Goal: Transaction & Acquisition: Purchase product/service

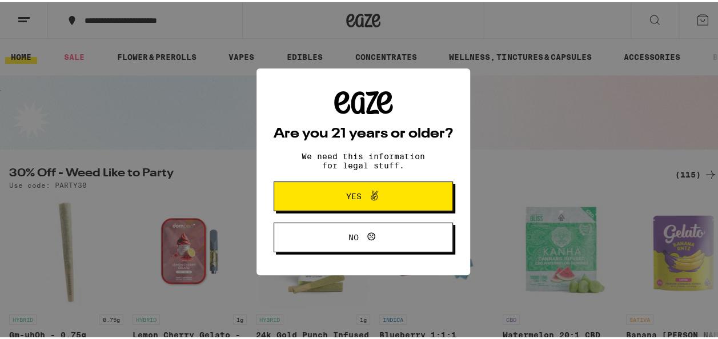
click at [379, 197] on span "Yes" at bounding box center [363, 194] width 87 height 15
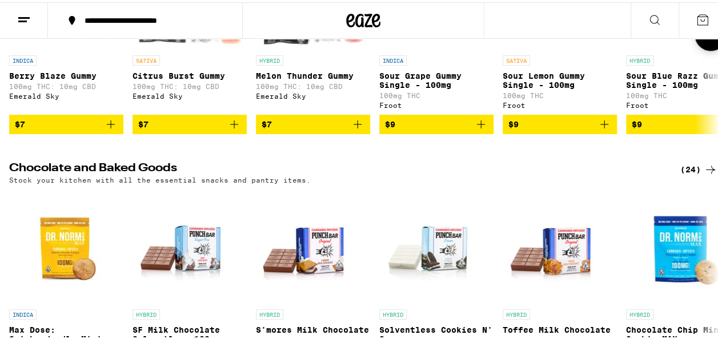
scroll to position [2885, 0]
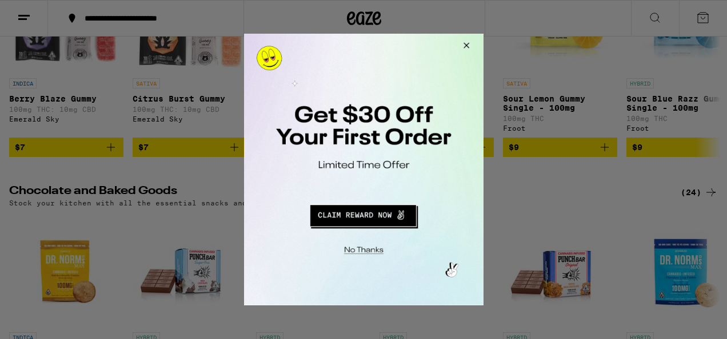
click at [369, 244] on button "Close Modal" at bounding box center [361, 249] width 232 height 18
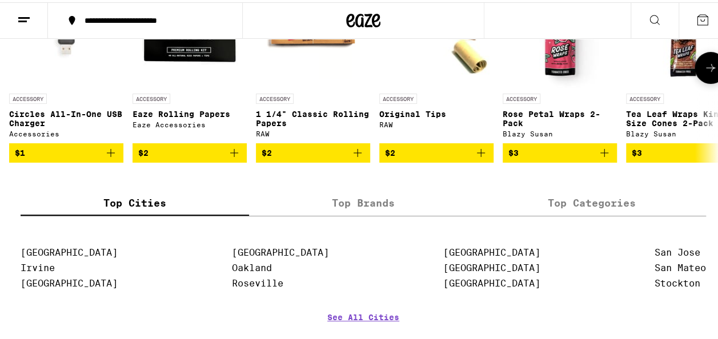
scroll to position [4429, 0]
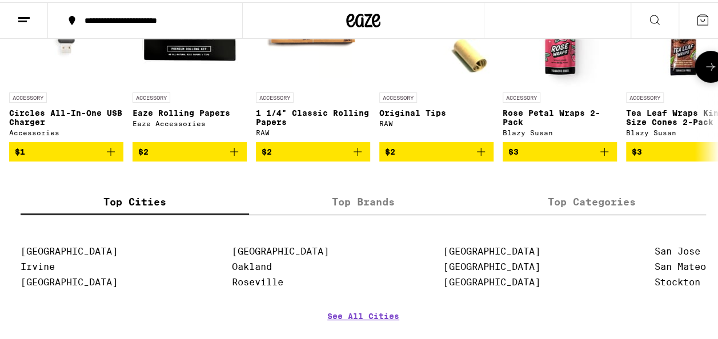
click at [611, 159] on button "$3" at bounding box center [560, 149] width 114 height 19
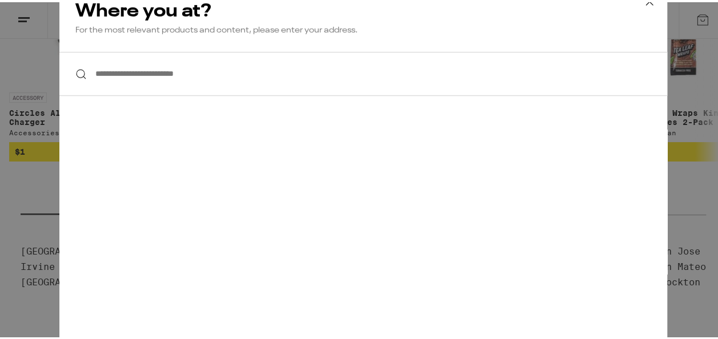
scroll to position [4325, 0]
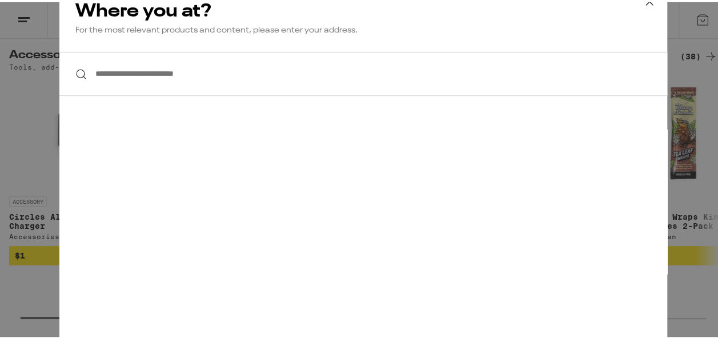
click at [252, 61] on input "**********" at bounding box center [363, 72] width 608 height 44
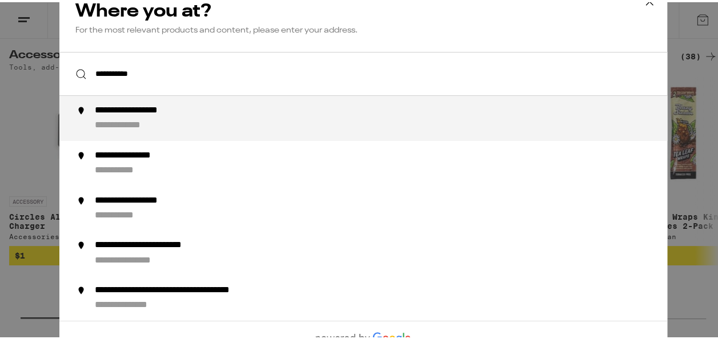
click at [175, 117] on div "**********" at bounding box center [386, 116] width 583 height 27
type input "**********"
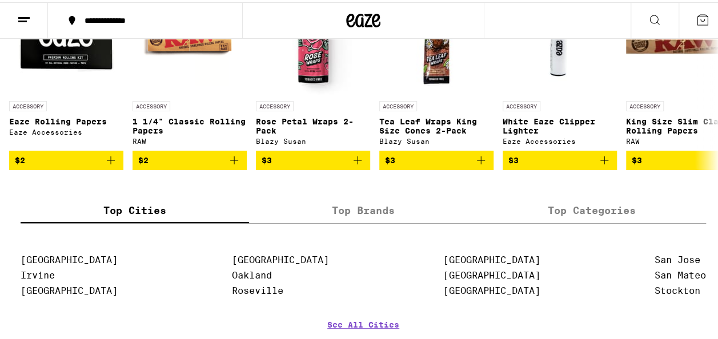
click at [354, 165] on icon "Add to bag" at bounding box center [358, 158] width 14 height 14
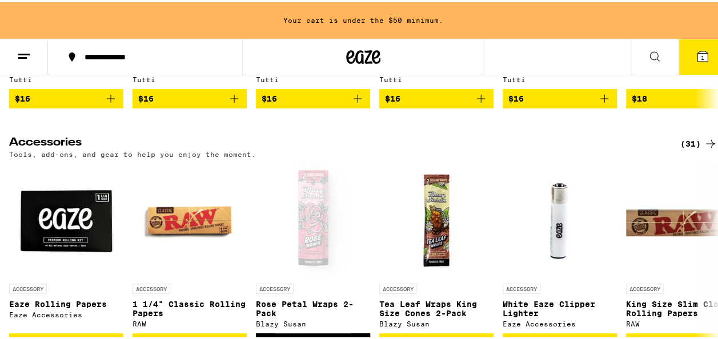
scroll to position [4171, 0]
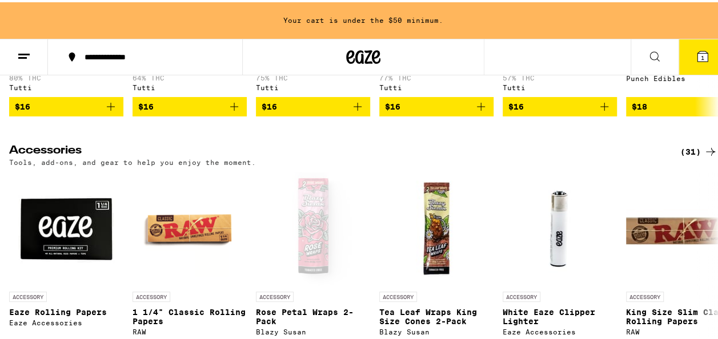
click at [704, 22] on icon at bounding box center [711, 15] width 14 height 14
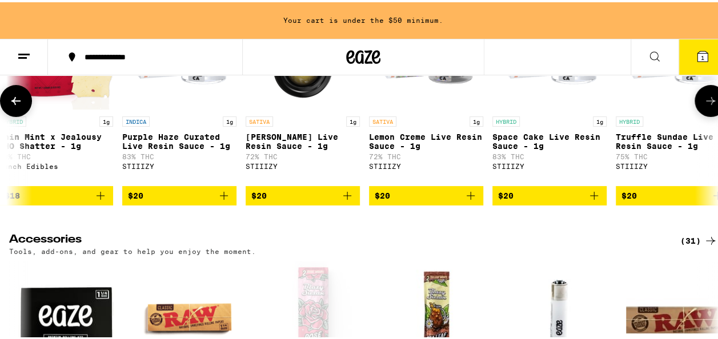
scroll to position [0, 2108]
click at [695, 115] on button at bounding box center [711, 99] width 32 height 32
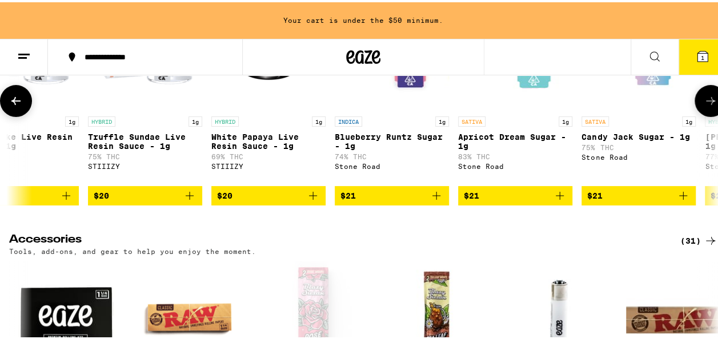
scroll to position [0, 2683]
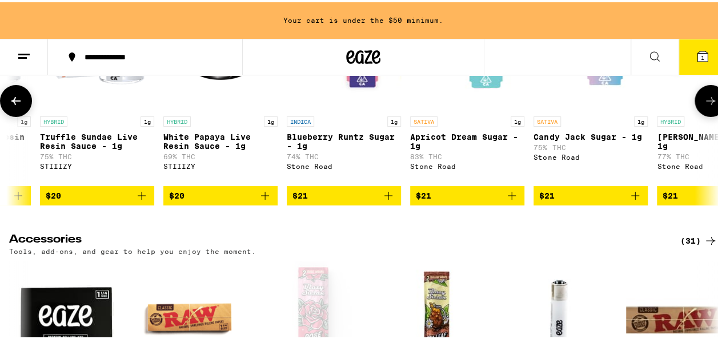
click at [697, 115] on button at bounding box center [711, 99] width 32 height 32
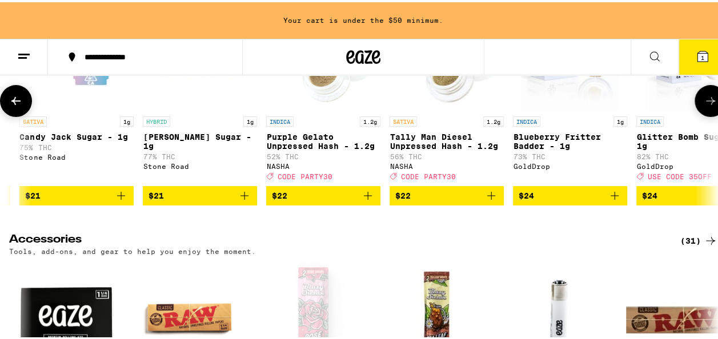
scroll to position [0, 3259]
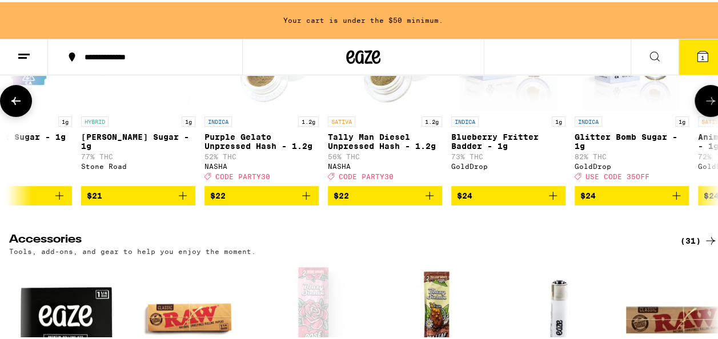
click at [704, 106] on icon at bounding box center [711, 99] width 14 height 14
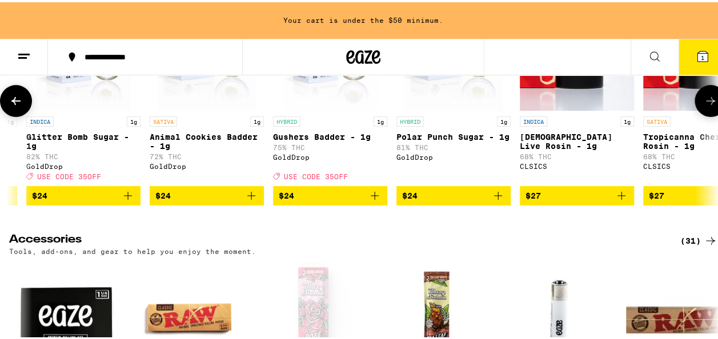
scroll to position [0, 3834]
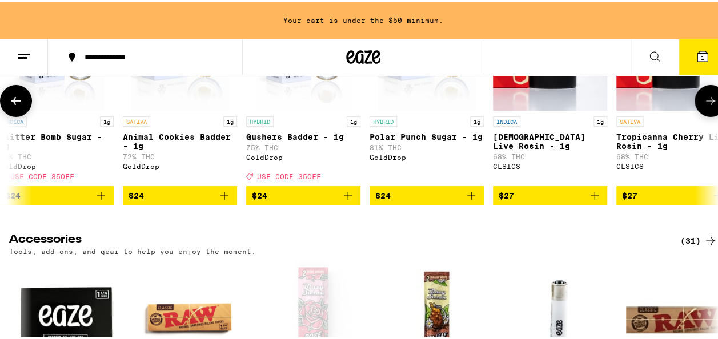
click at [704, 106] on icon at bounding box center [711, 99] width 14 height 14
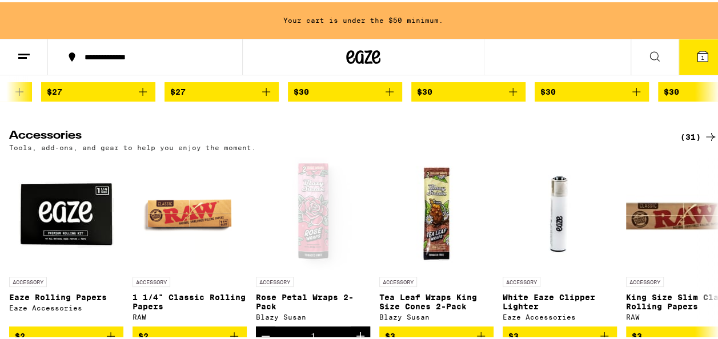
scroll to position [4132, 0]
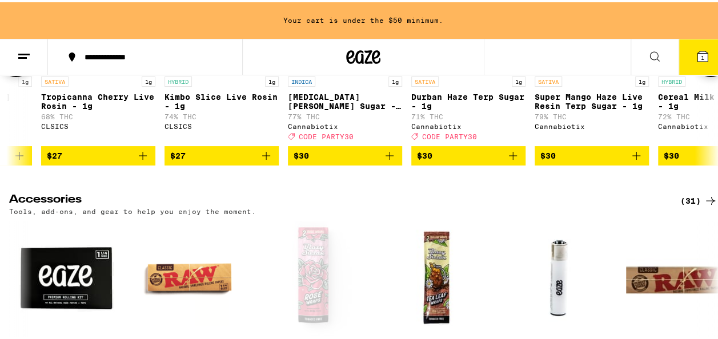
click at [699, 75] on button at bounding box center [711, 59] width 32 height 32
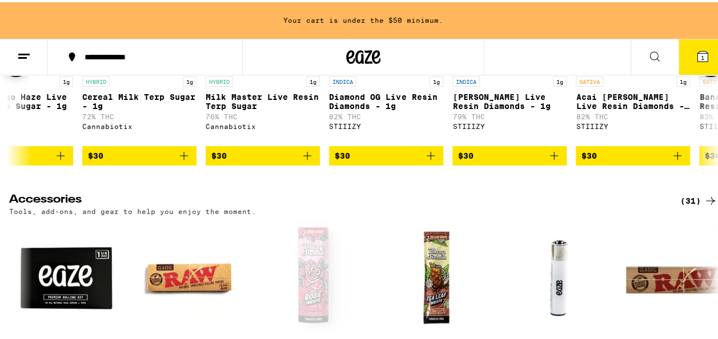
click at [699, 75] on button at bounding box center [711, 59] width 32 height 32
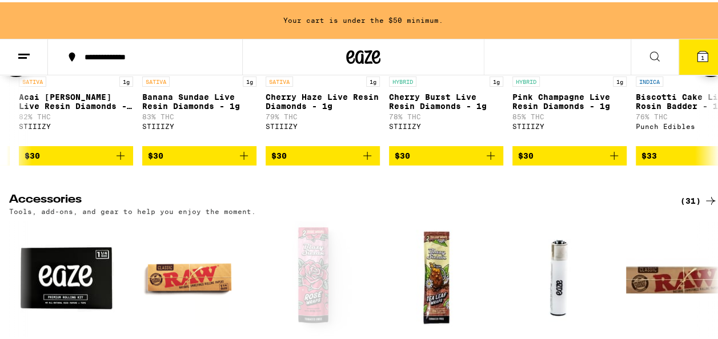
scroll to position [0, 5561]
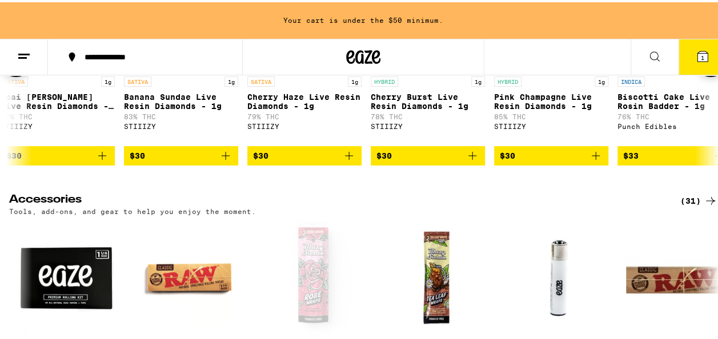
click at [695, 43] on button at bounding box center [711, 59] width 32 height 32
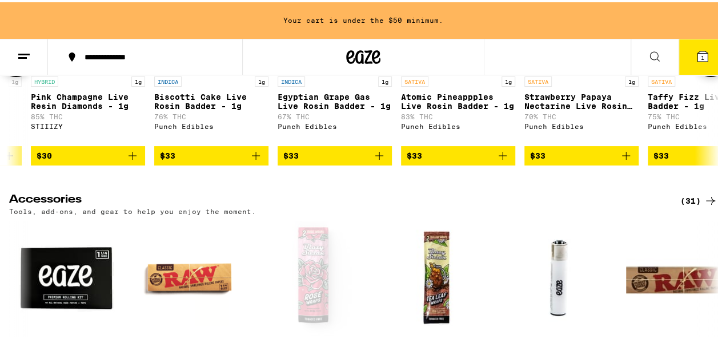
scroll to position [0, 6136]
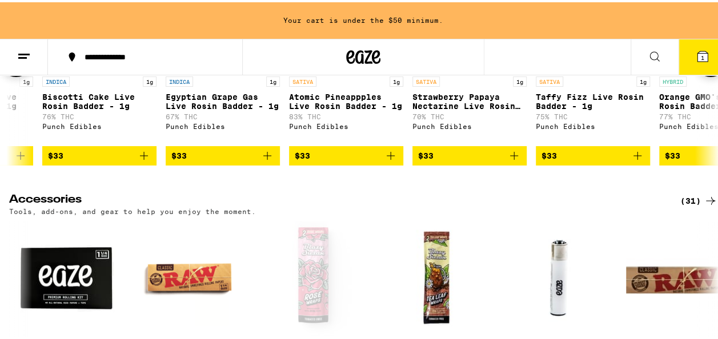
click at [699, 75] on button at bounding box center [711, 59] width 32 height 32
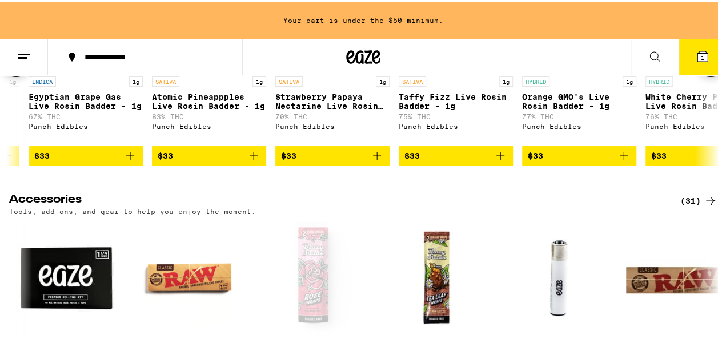
scroll to position [0, 6333]
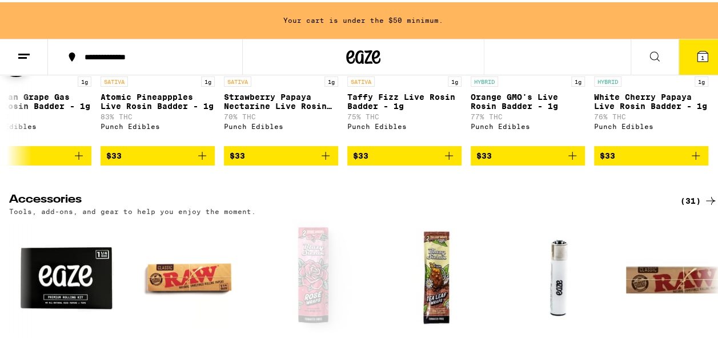
click at [699, 75] on div at bounding box center [711, 59] width 32 height 32
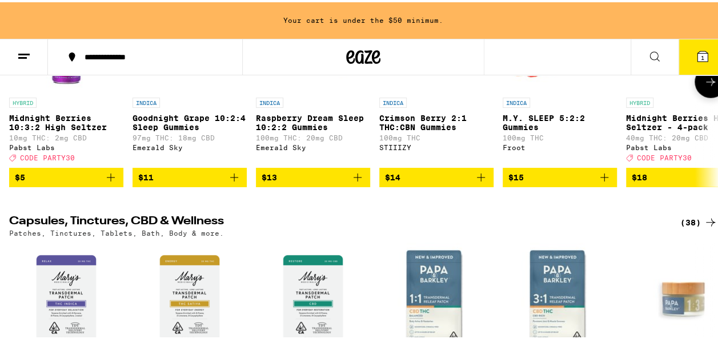
scroll to position [3592, 0]
click at [695, 96] on button at bounding box center [711, 80] width 32 height 32
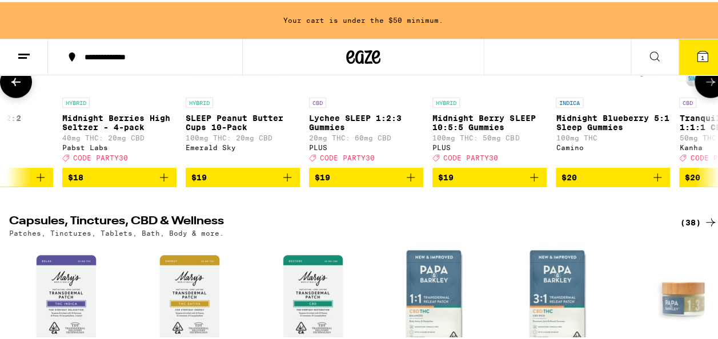
scroll to position [0, 575]
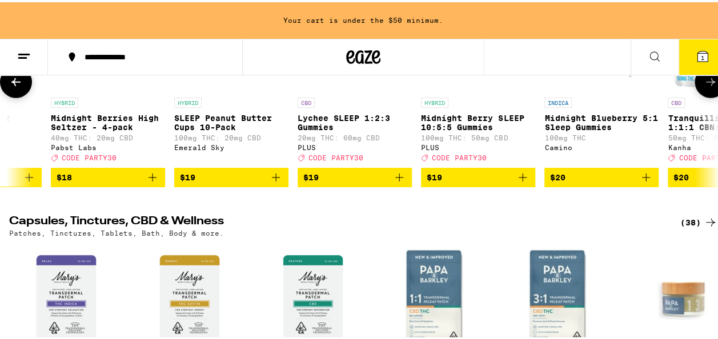
click at [695, 96] on button at bounding box center [711, 80] width 32 height 32
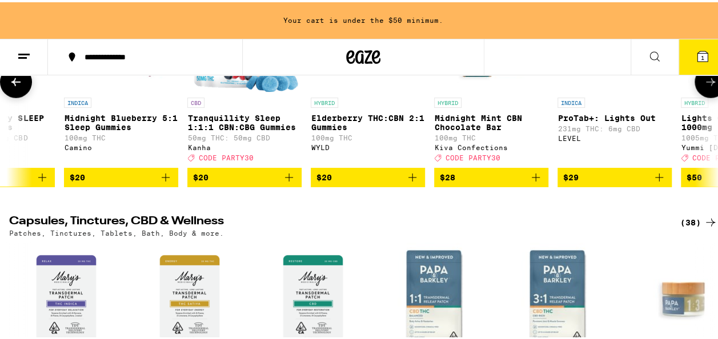
scroll to position [0, 1150]
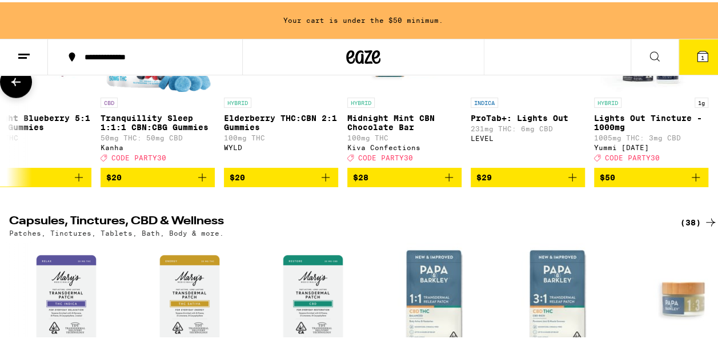
click at [695, 96] on div at bounding box center [711, 80] width 32 height 32
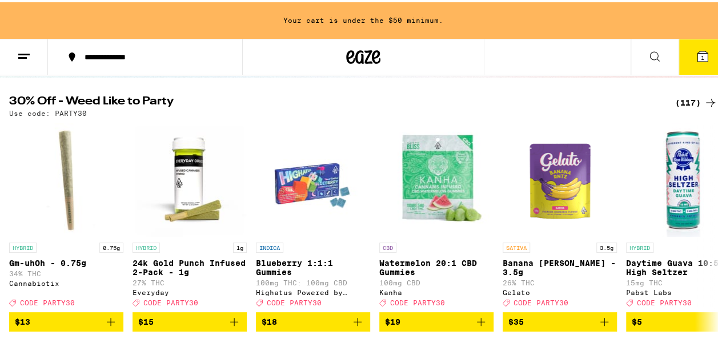
scroll to position [114, 0]
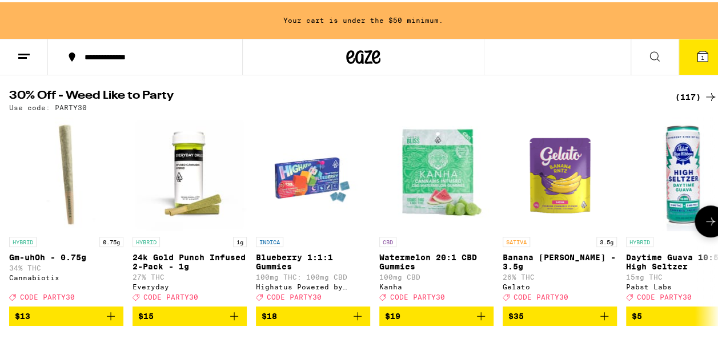
click at [707, 226] on icon at bounding box center [711, 219] width 14 height 14
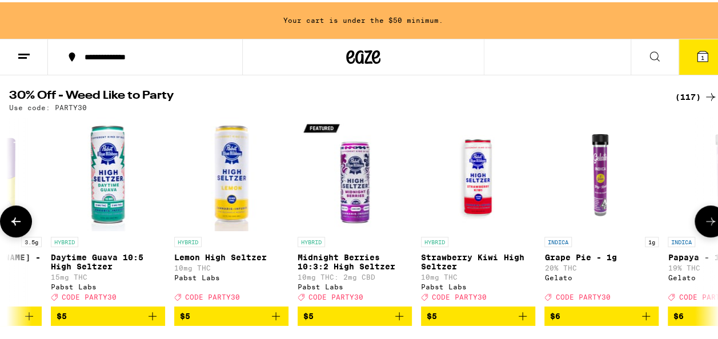
click at [707, 226] on icon at bounding box center [711, 219] width 14 height 14
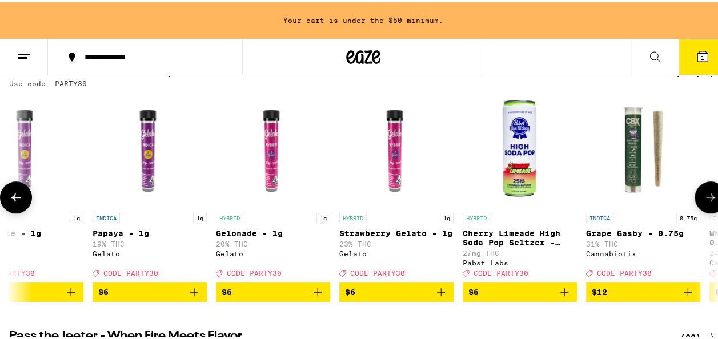
scroll to position [137, 0]
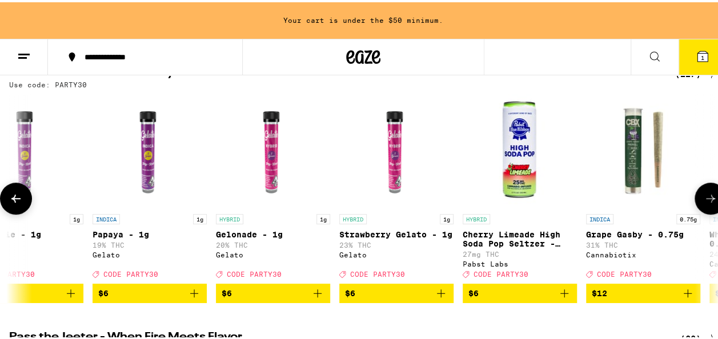
click at [704, 198] on icon at bounding box center [711, 197] width 14 height 14
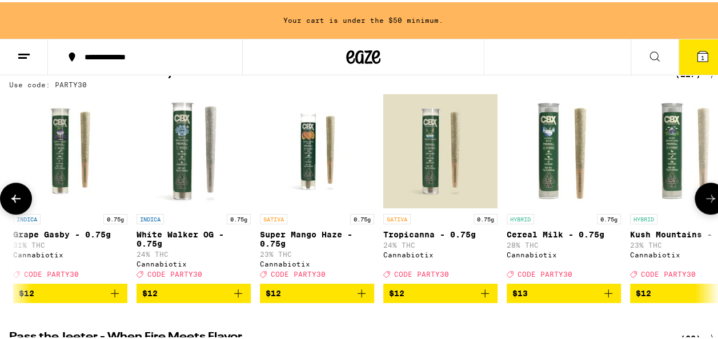
scroll to position [0, 1726]
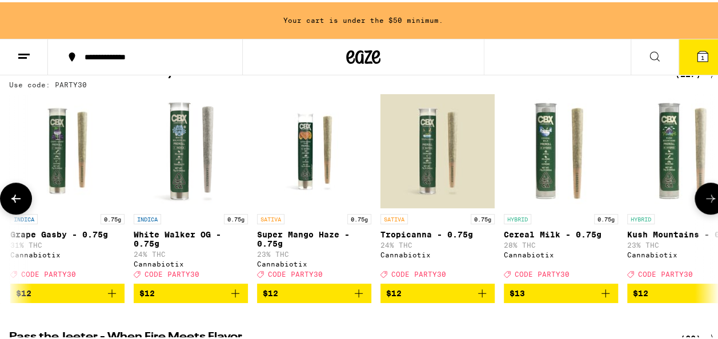
click at [704, 198] on icon at bounding box center [711, 197] width 14 height 14
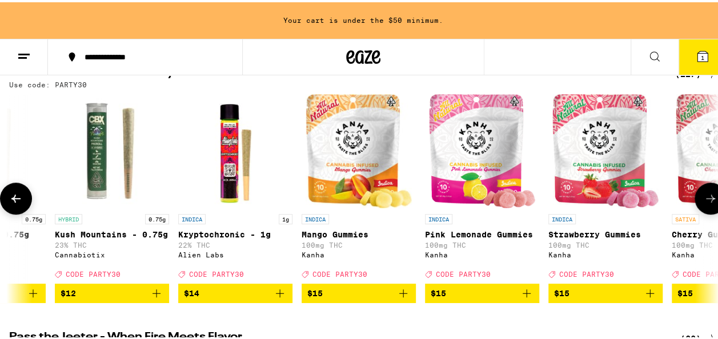
scroll to position [0, 2301]
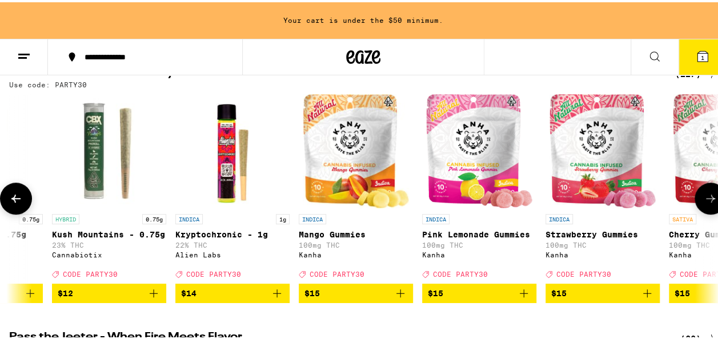
click at [704, 198] on icon at bounding box center [711, 197] width 14 height 14
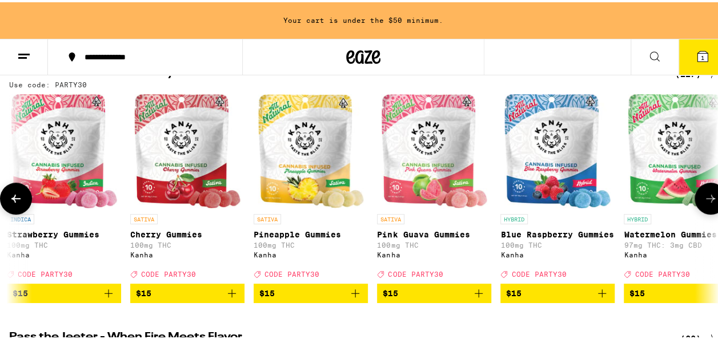
scroll to position [0, 2877]
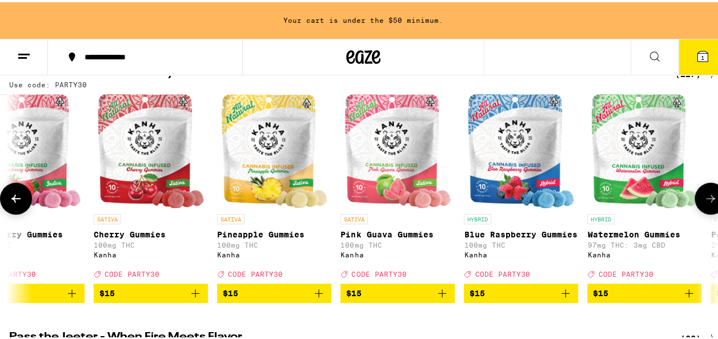
click at [696, 211] on button at bounding box center [711, 196] width 32 height 32
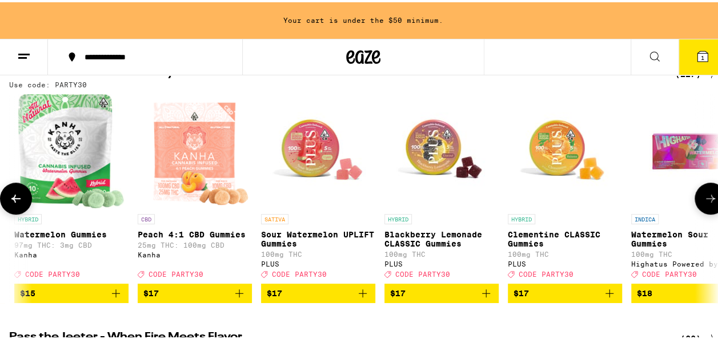
scroll to position [0, 3452]
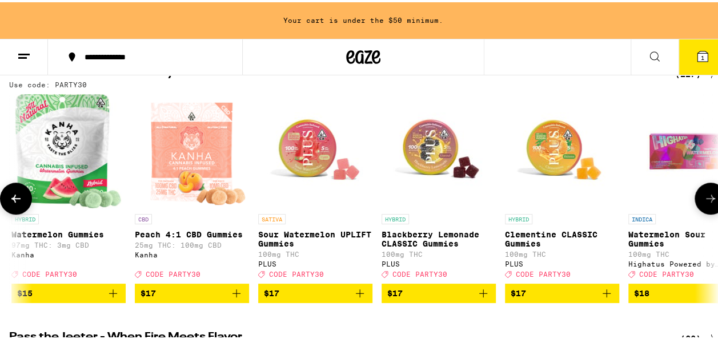
click at [696, 211] on button at bounding box center [711, 196] width 32 height 32
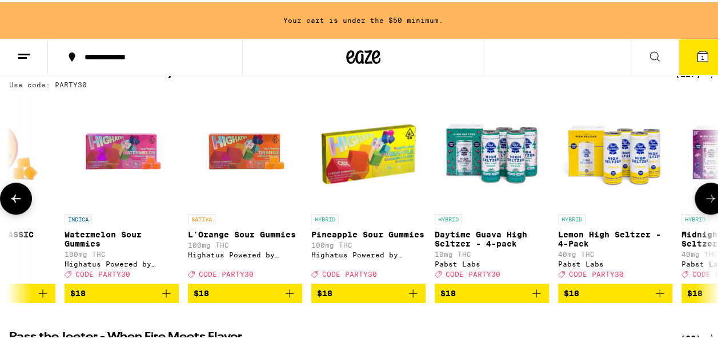
scroll to position [0, 4027]
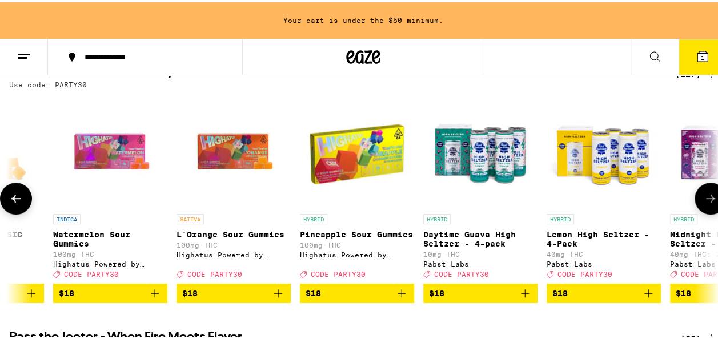
click at [696, 211] on button at bounding box center [711, 196] width 32 height 32
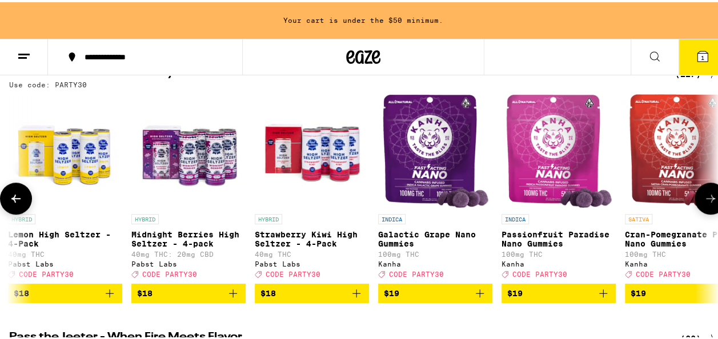
scroll to position [0, 4603]
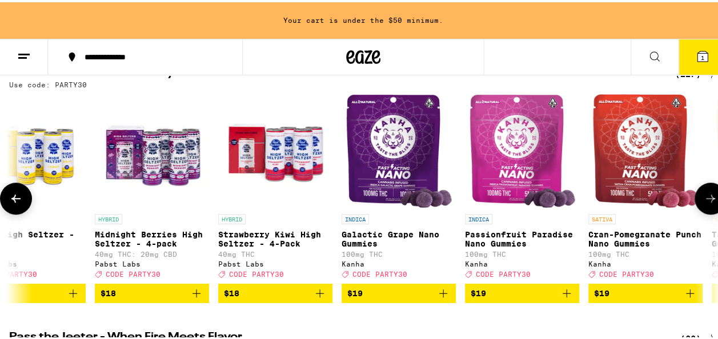
click at [696, 211] on button at bounding box center [711, 196] width 32 height 32
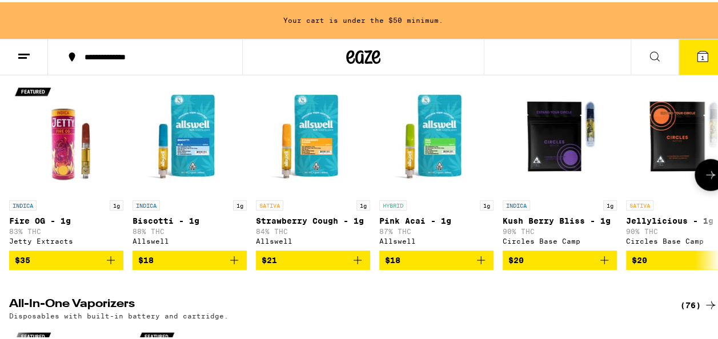
scroll to position [1178, 0]
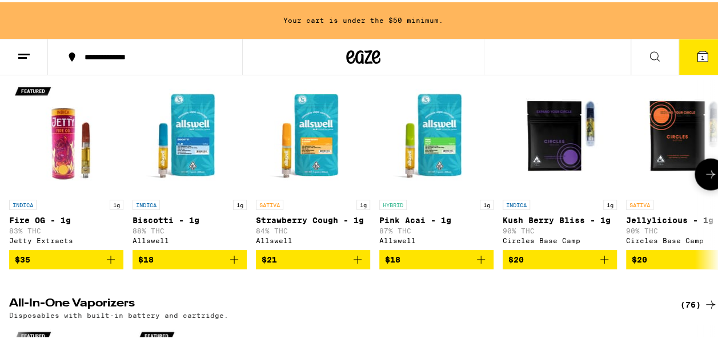
click at [706, 179] on icon at bounding box center [711, 173] width 14 height 14
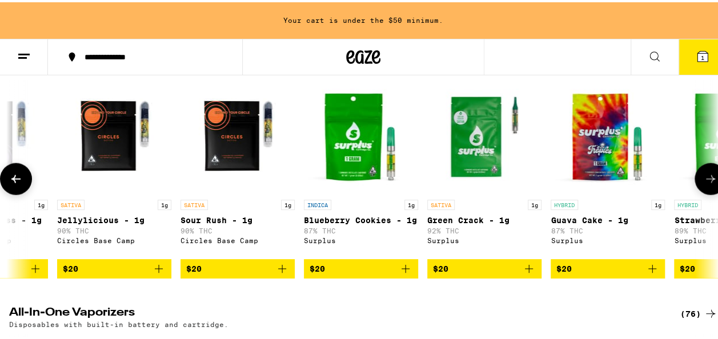
scroll to position [0, 575]
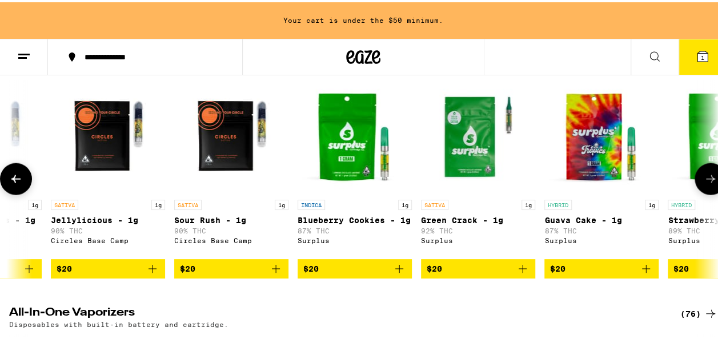
click at [706, 184] on icon at bounding box center [711, 177] width 14 height 14
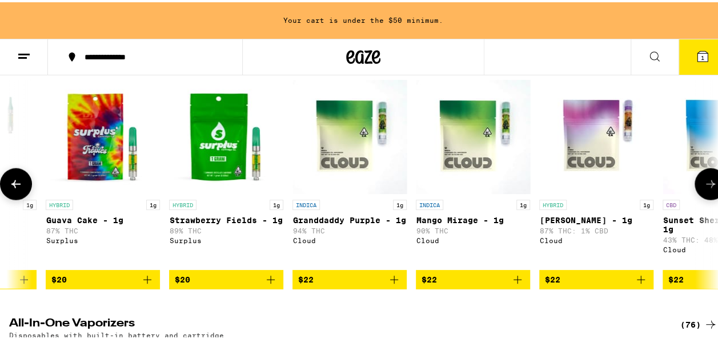
scroll to position [0, 1150]
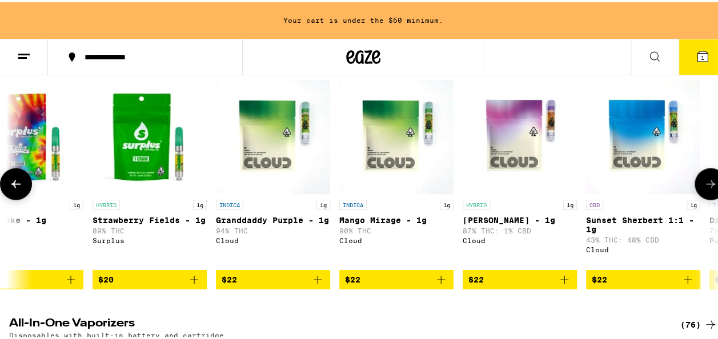
click at [706, 198] on button at bounding box center [711, 182] width 32 height 32
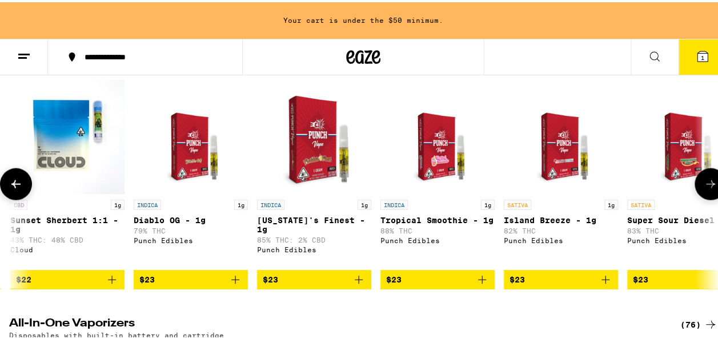
click at [706, 198] on button at bounding box center [711, 182] width 32 height 32
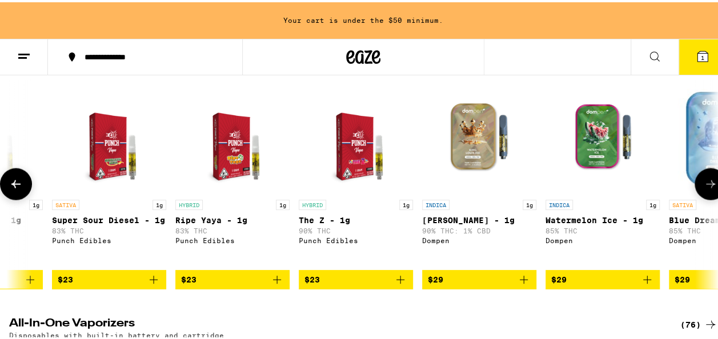
click at [706, 198] on button at bounding box center [711, 182] width 32 height 32
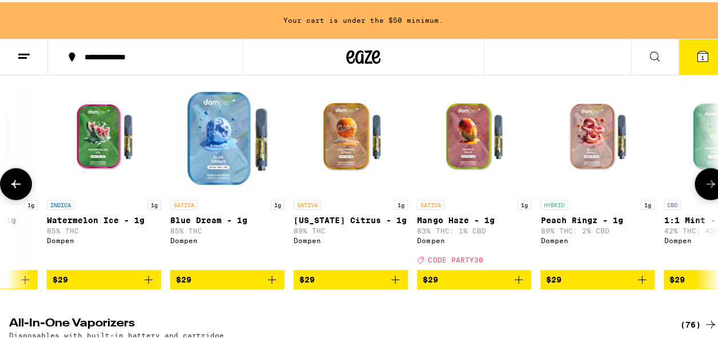
scroll to position [0, 2877]
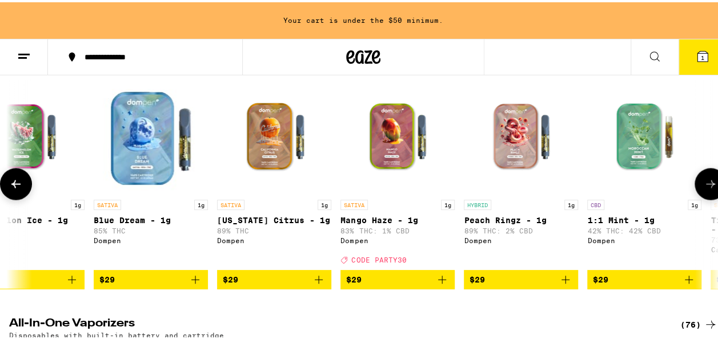
click at [706, 198] on button at bounding box center [711, 182] width 32 height 32
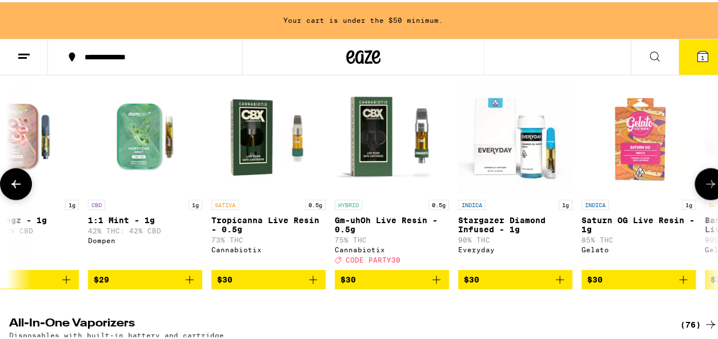
scroll to position [0, 3452]
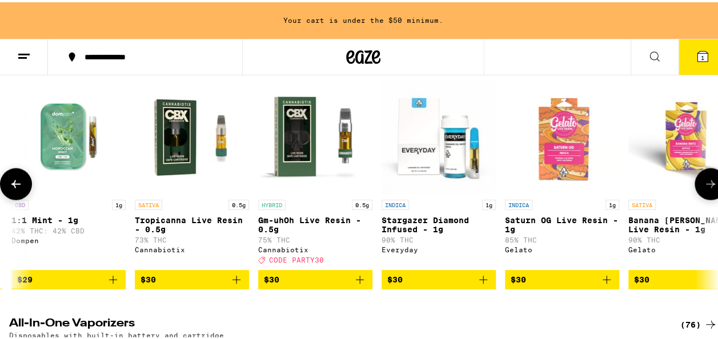
click at [706, 198] on button at bounding box center [711, 182] width 32 height 32
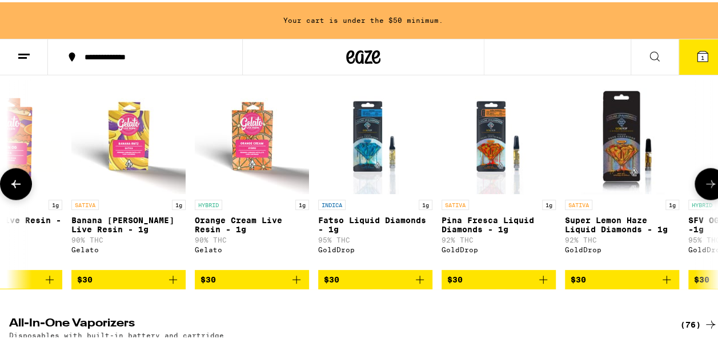
scroll to position [0, 4027]
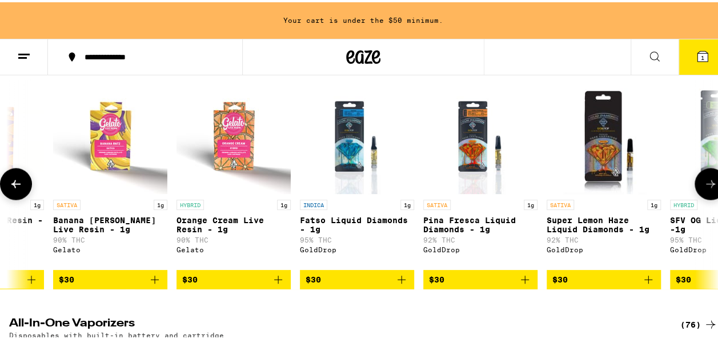
click at [706, 198] on button at bounding box center [711, 182] width 32 height 32
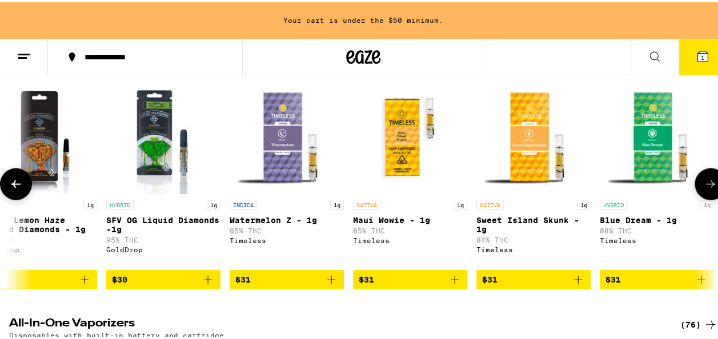
scroll to position [0, 4603]
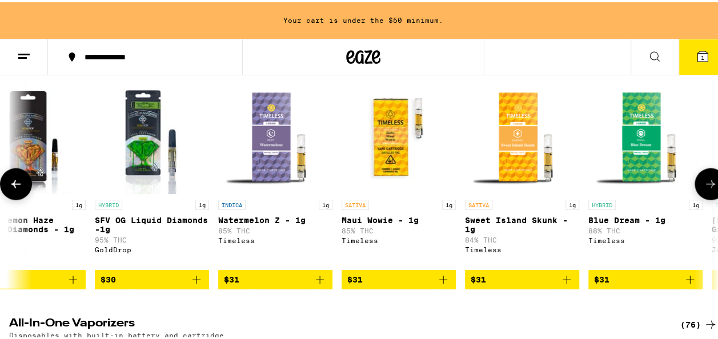
click at [706, 198] on button at bounding box center [711, 182] width 32 height 32
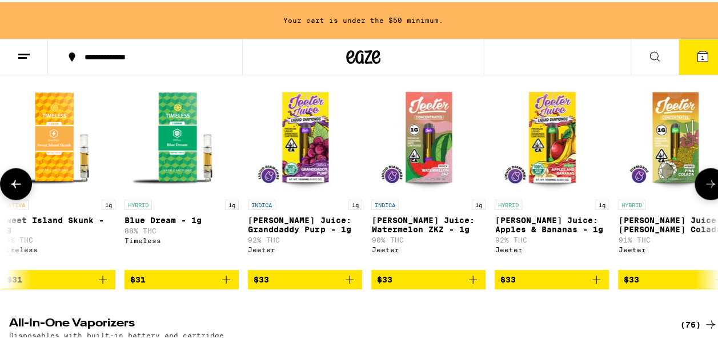
scroll to position [0, 5178]
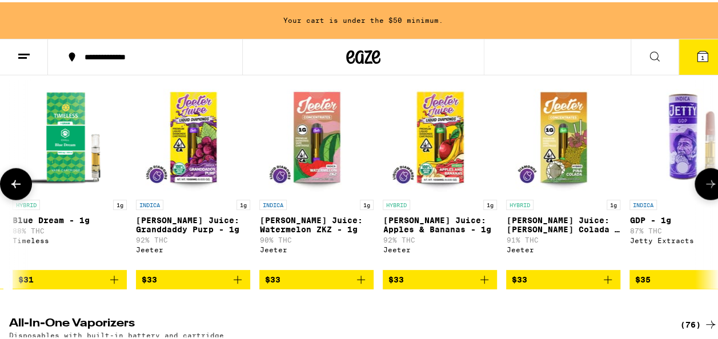
click at [706, 198] on button at bounding box center [711, 182] width 32 height 32
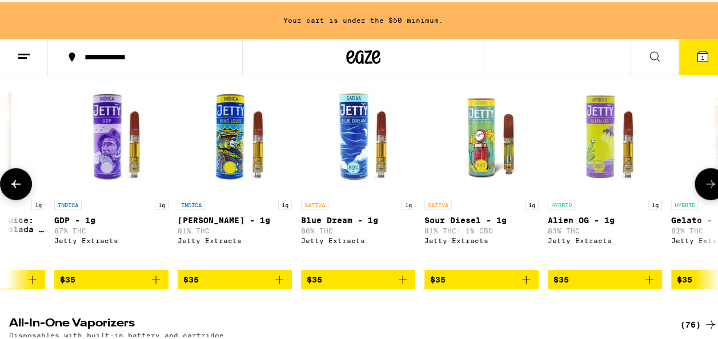
click at [706, 198] on button at bounding box center [711, 182] width 32 height 32
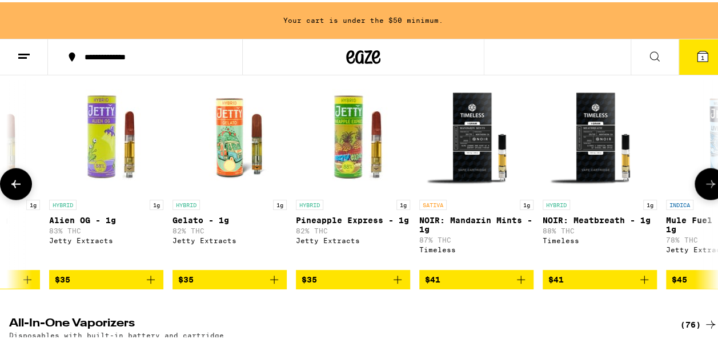
scroll to position [0, 6329]
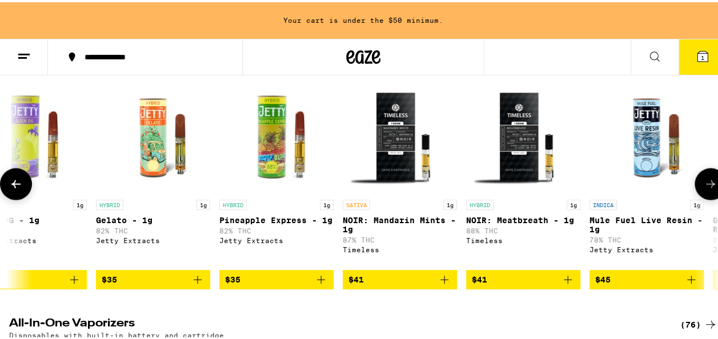
click at [706, 198] on button at bounding box center [711, 182] width 32 height 32
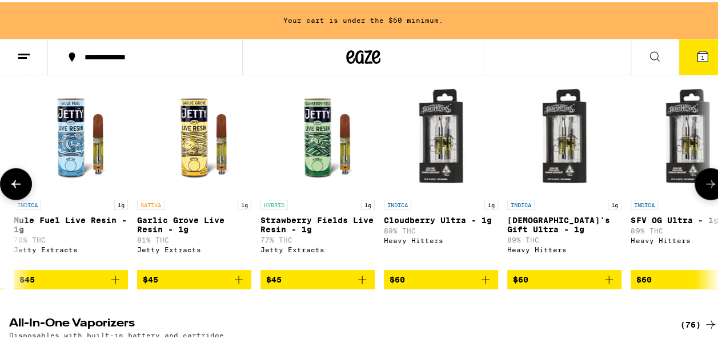
click at [706, 198] on button at bounding box center [711, 182] width 32 height 32
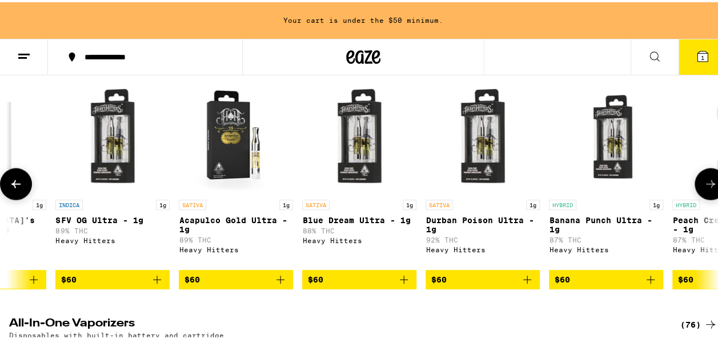
click at [706, 198] on button at bounding box center [711, 182] width 32 height 32
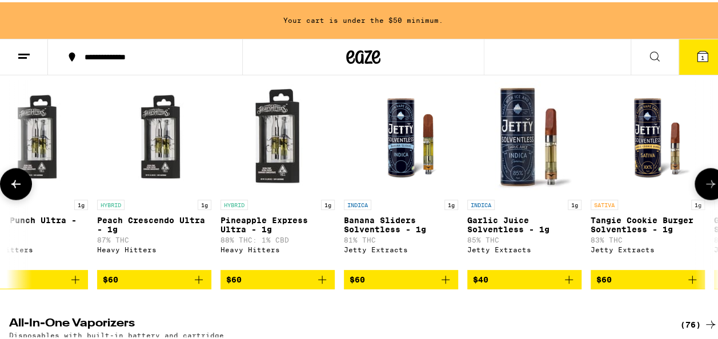
click at [706, 198] on button at bounding box center [711, 182] width 32 height 32
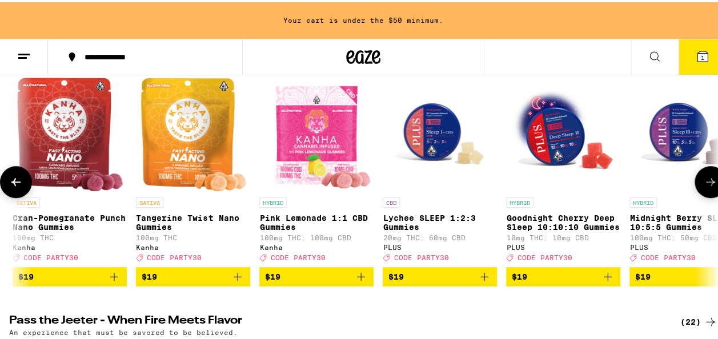
scroll to position [0, 0]
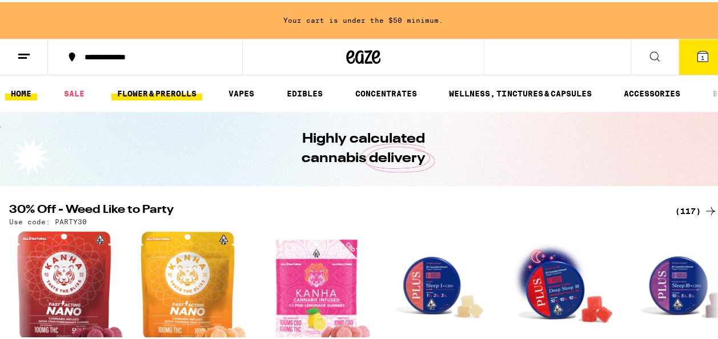
click at [160, 96] on link "FLOWER & PREROLLS" at bounding box center [156, 92] width 91 height 14
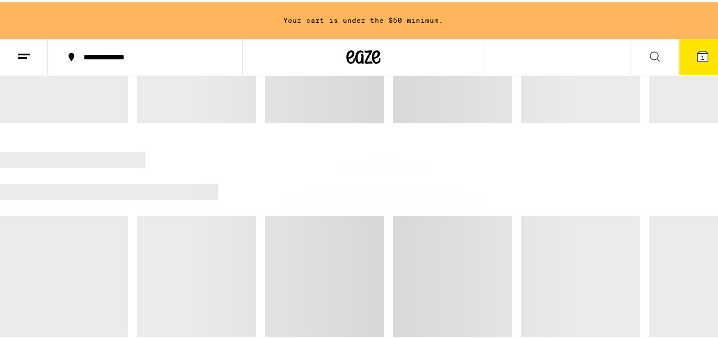
scroll to position [43, 0]
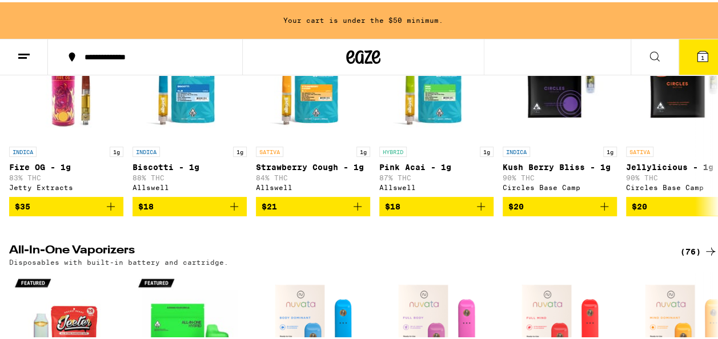
scroll to position [1484, 0]
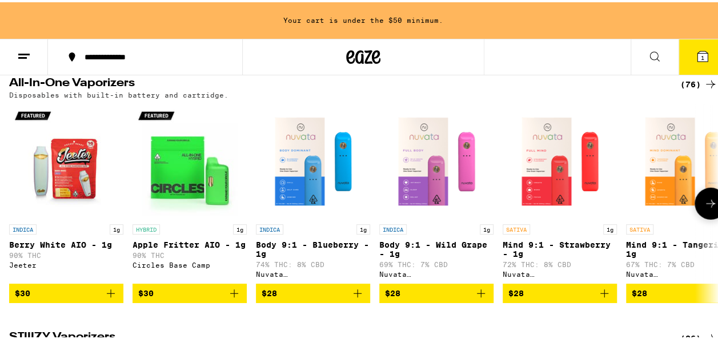
drag, startPoint x: 329, startPoint y: 217, endPoint x: 265, endPoint y: 125, distance: 112.0
click at [265, 89] on h2 "All-In-One Vaporizers" at bounding box center [335, 82] width 652 height 14
click at [374, 244] on div "INDICA 1g Berry White AIO - 1g 90% THC Jeeter $30 HYBRID 1g Apple Fritter AIO -…" at bounding box center [363, 201] width 727 height 199
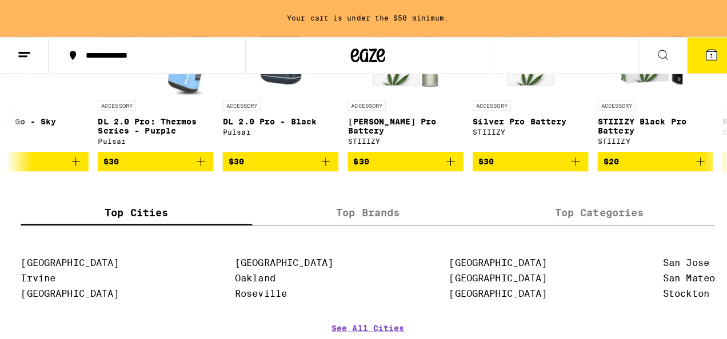
scroll to position [4462, 0]
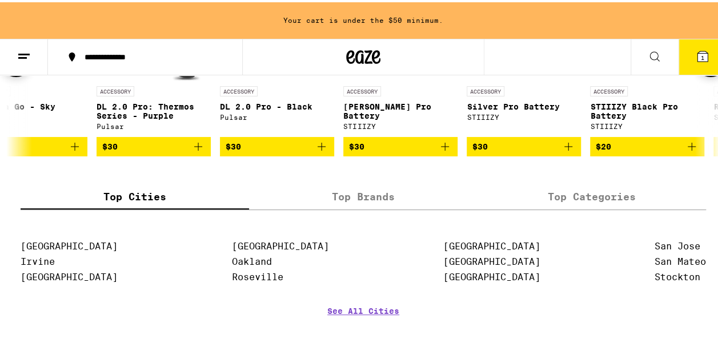
click at [162, 78] on img "Open page for DL 2.0 Pro: Thermos Series - Purple from Pulsar" at bounding box center [154, 21] width 114 height 114
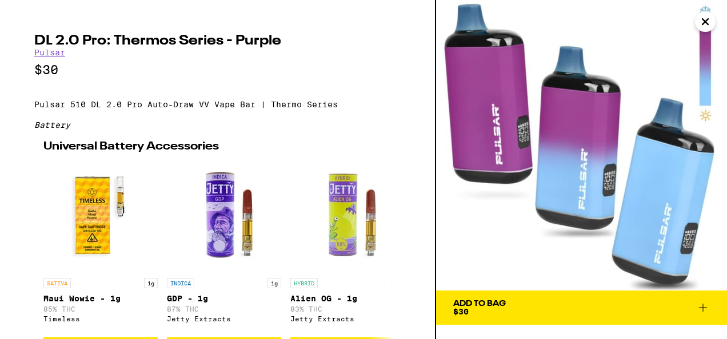
drag, startPoint x: 704, startPoint y: 22, endPoint x: 699, endPoint y: 67, distance: 45.4
click at [699, 67] on div "DL 2.0 Pro: Thermos Series - Purple Pulsar $30 Pulsar 510 DL 2.0 Pro Auto-Draw …" at bounding box center [363, 169] width 727 height 339
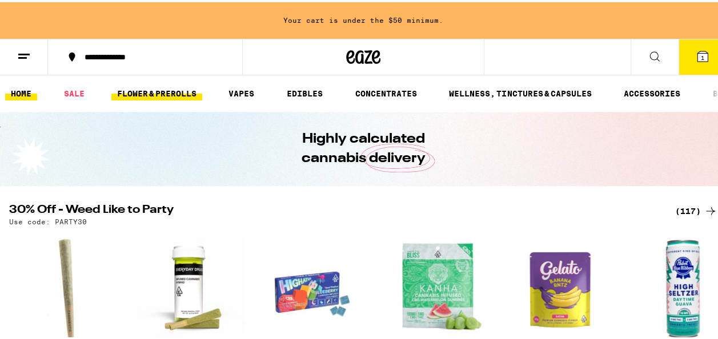
click at [182, 90] on link "FLOWER & PREROLLS" at bounding box center [156, 92] width 91 height 14
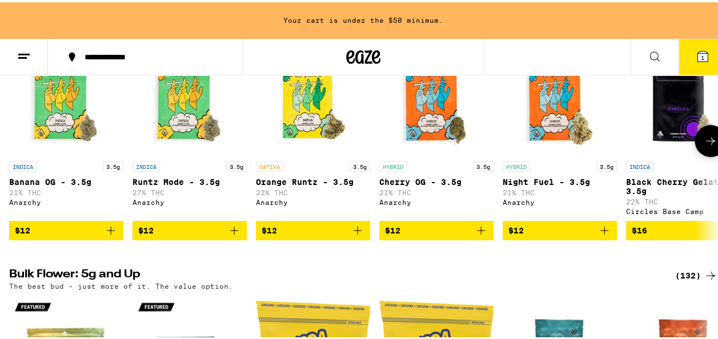
scroll to position [130, 0]
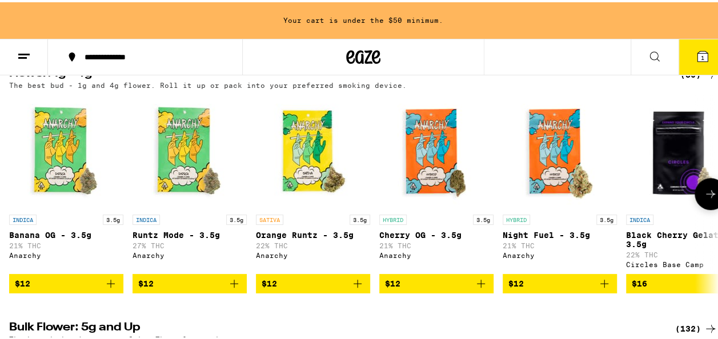
click at [704, 194] on icon at bounding box center [711, 192] width 14 height 14
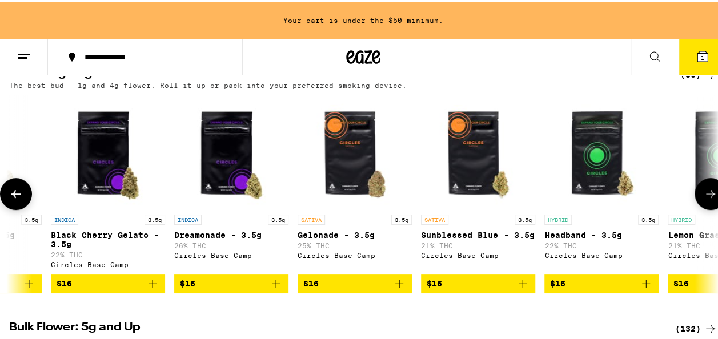
click at [704, 194] on icon at bounding box center [711, 192] width 14 height 14
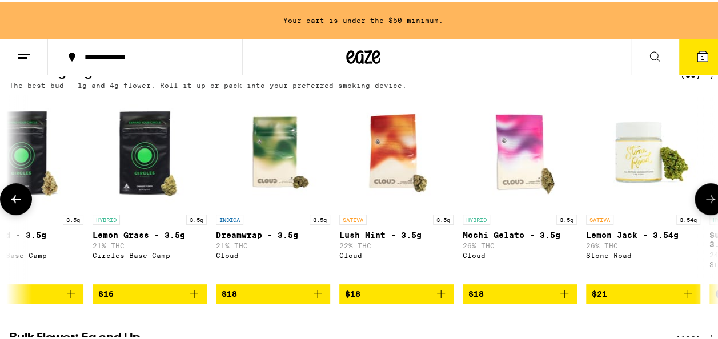
scroll to position [64, 0]
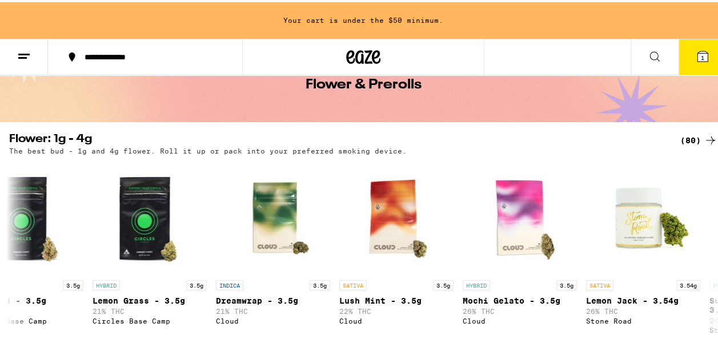
click at [681, 136] on div "(80)" at bounding box center [698, 138] width 37 height 14
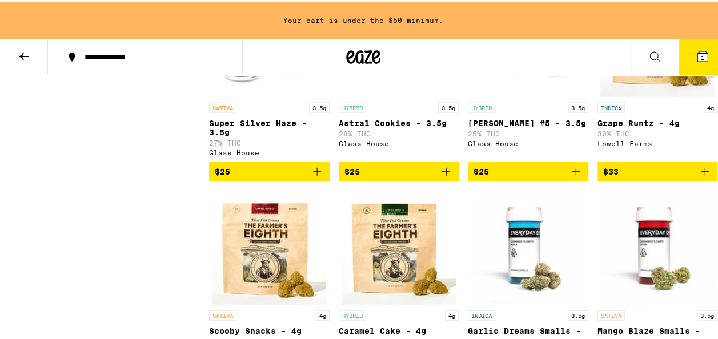
scroll to position [1215, 0]
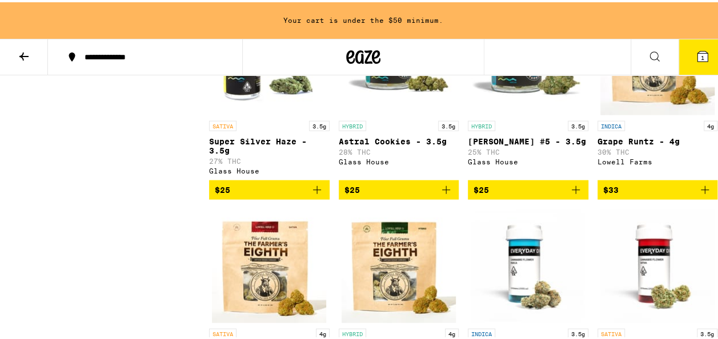
click at [698, 195] on icon "Add to bag" at bounding box center [705, 188] width 14 height 14
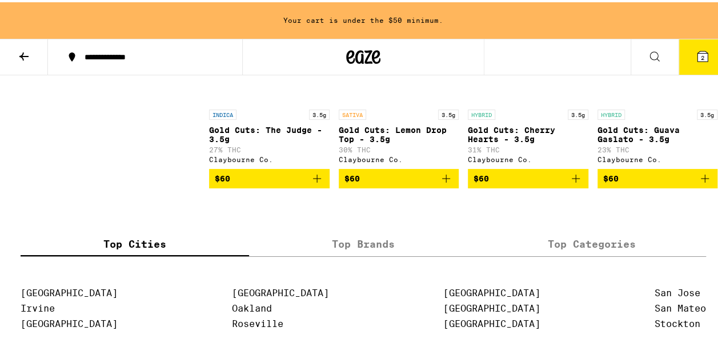
scroll to position [4093, 0]
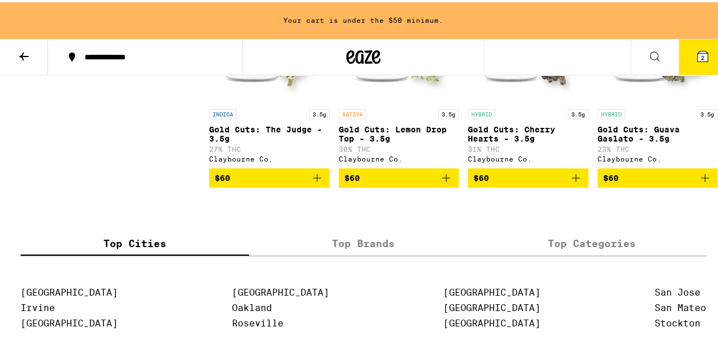
click at [569, 183] on icon "Add to bag" at bounding box center [576, 176] width 14 height 14
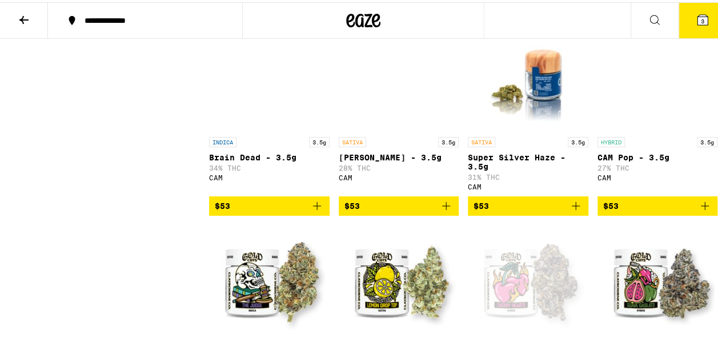
scroll to position [3948, 0]
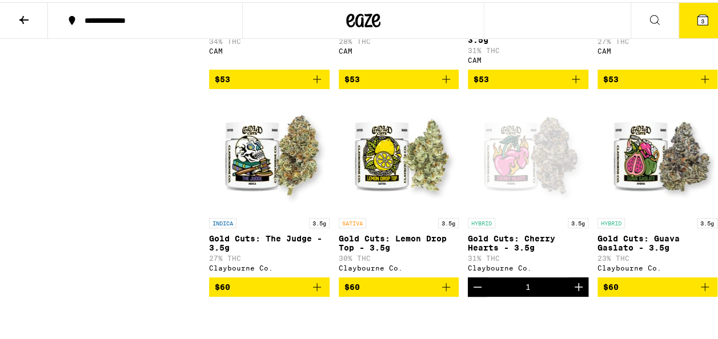
click at [313, 87] on button "$53" at bounding box center [269, 76] width 121 height 19
